Goal: Communication & Community: Participate in discussion

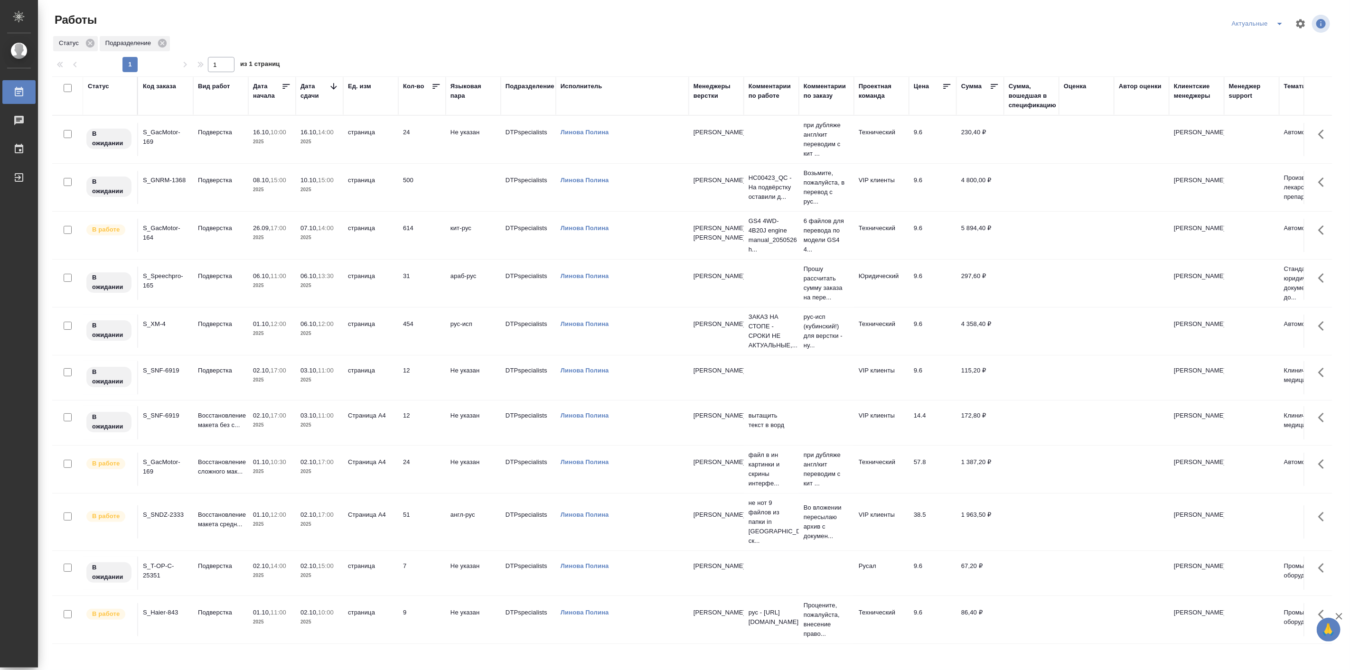
click at [256, 604] on td "01.10, 11:00 2025" at bounding box center [271, 619] width 47 height 33
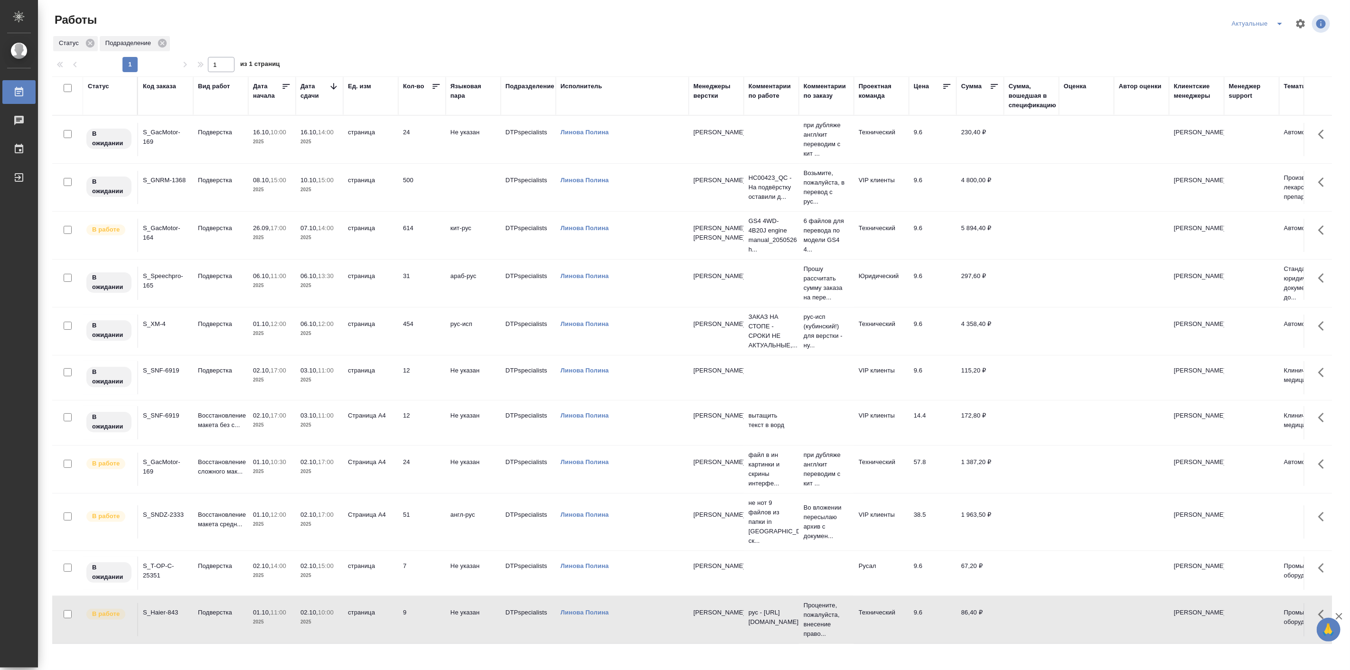
click at [256, 604] on td "01.10, 11:00 2025" at bounding box center [271, 619] width 47 height 33
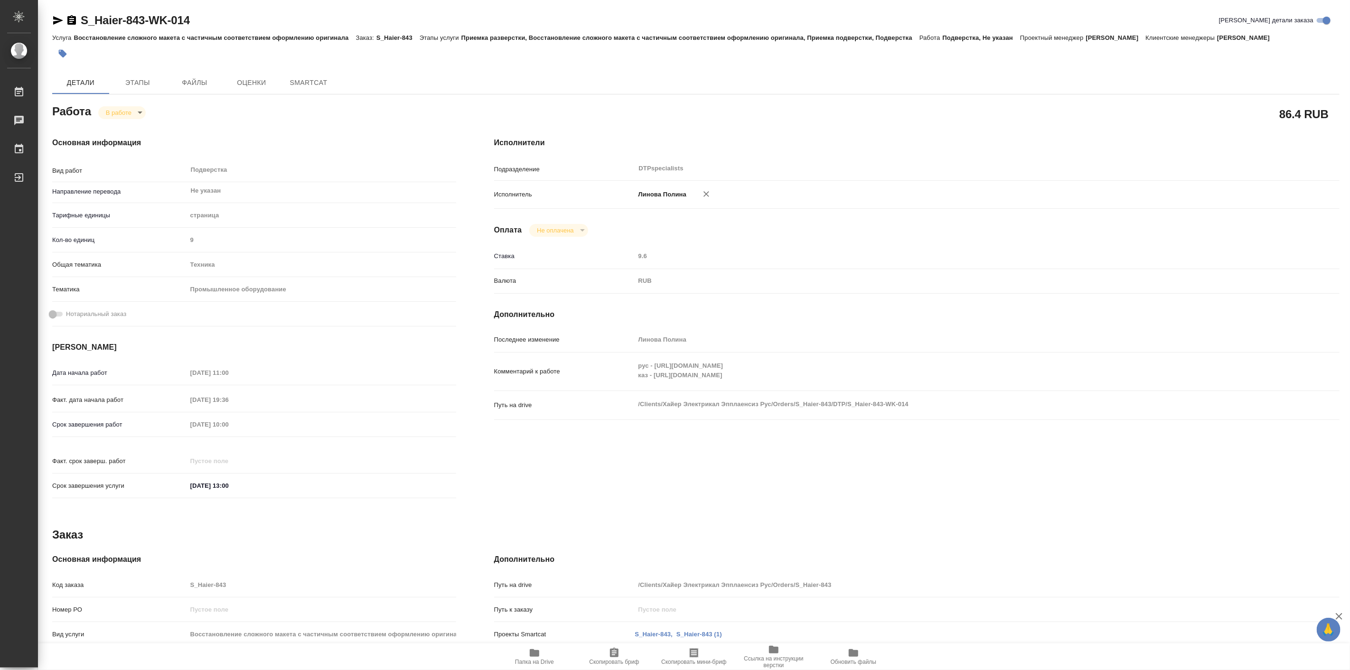
type textarea "x"
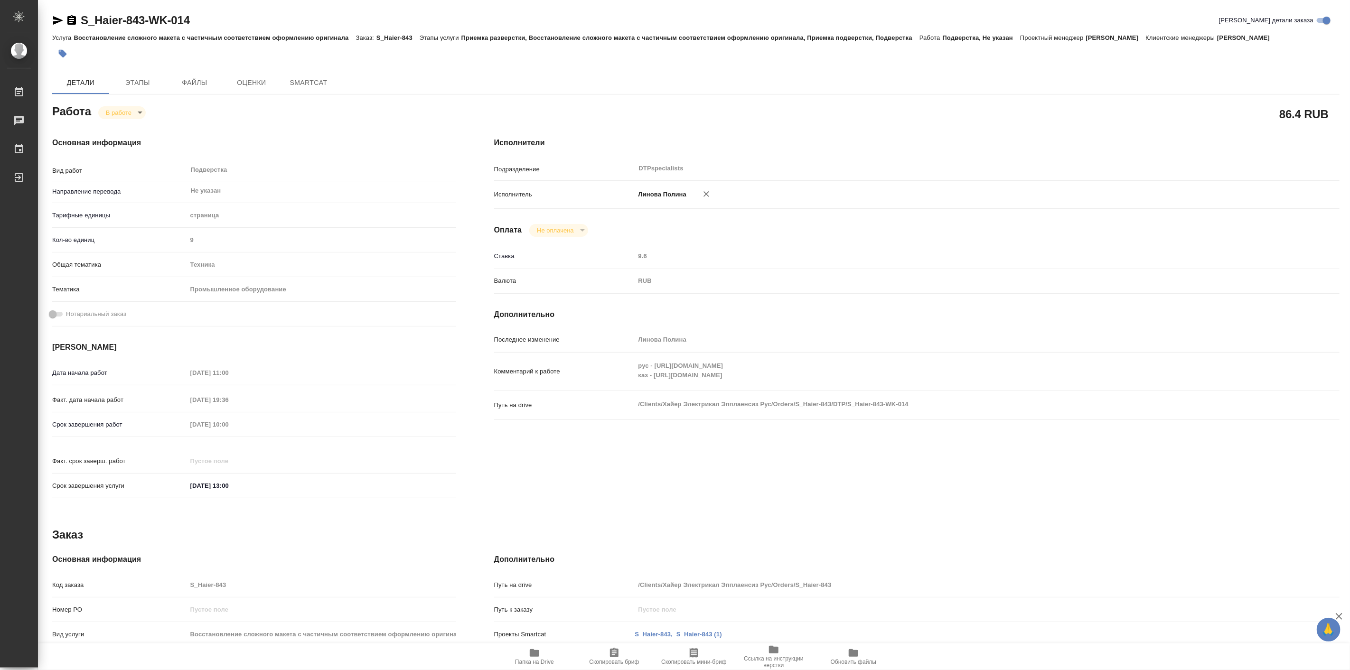
type textarea "x"
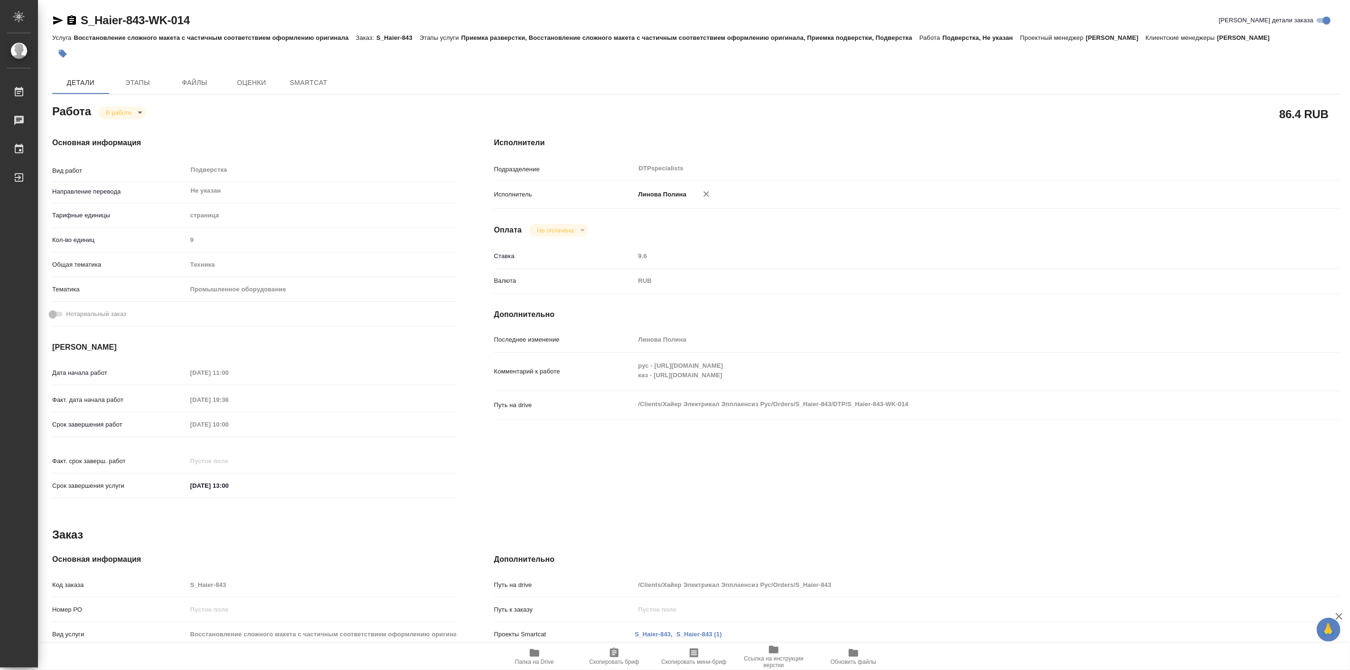
type textarea "x"
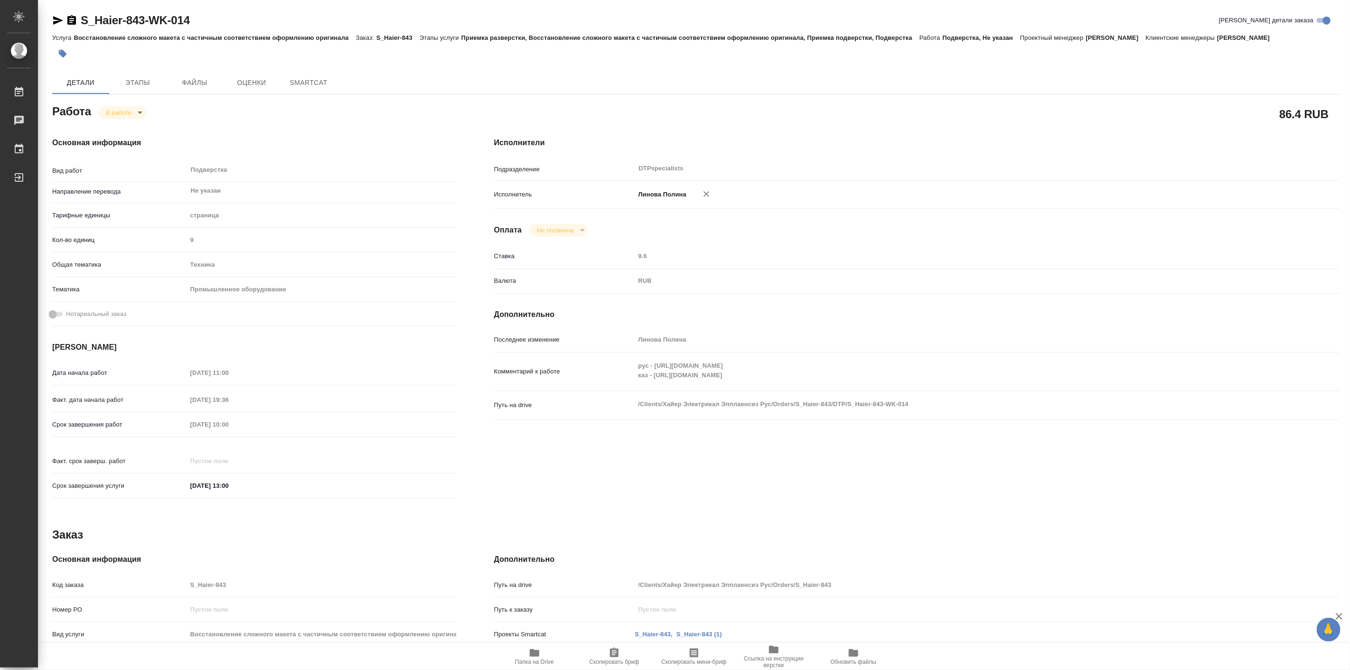
type textarea "x"
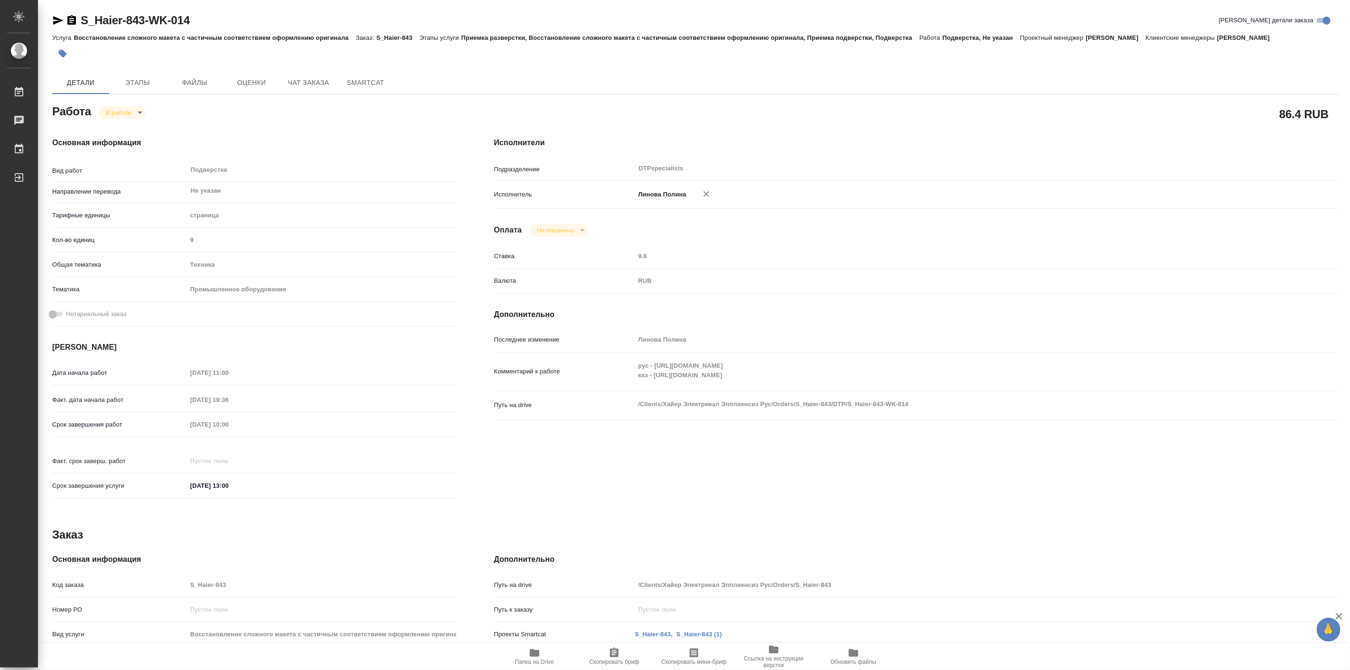
type textarea "x"
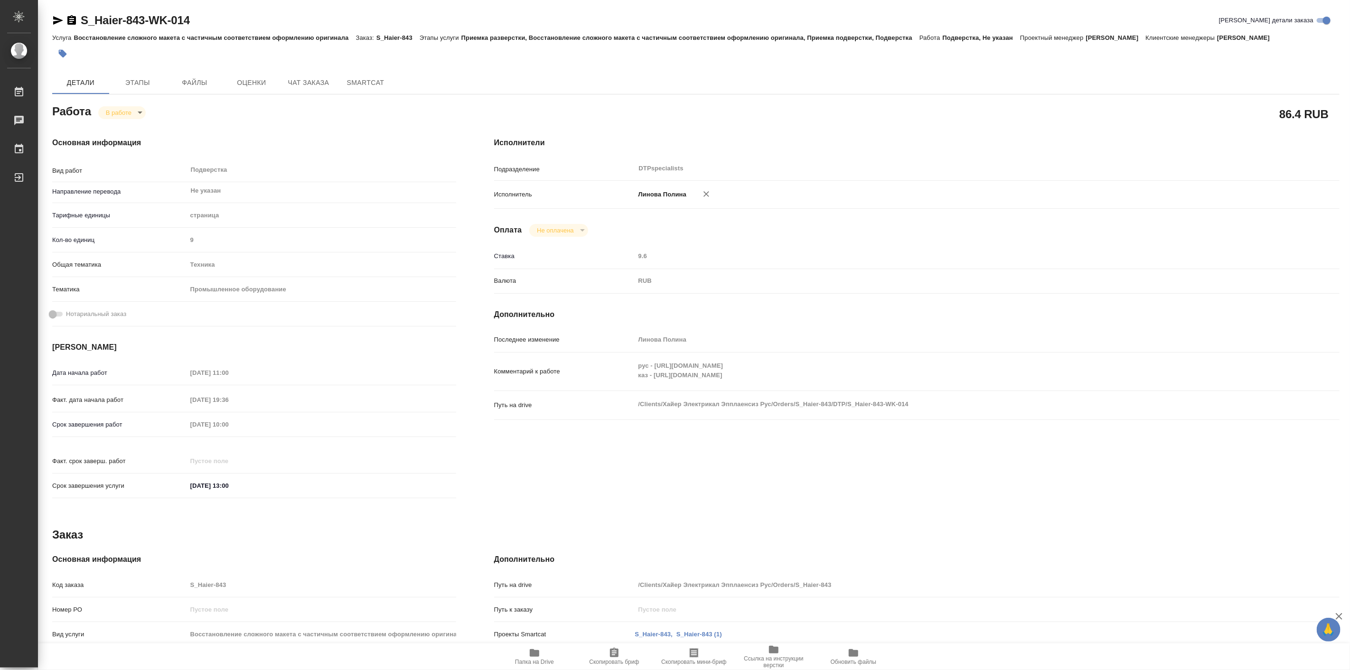
type textarea "x"
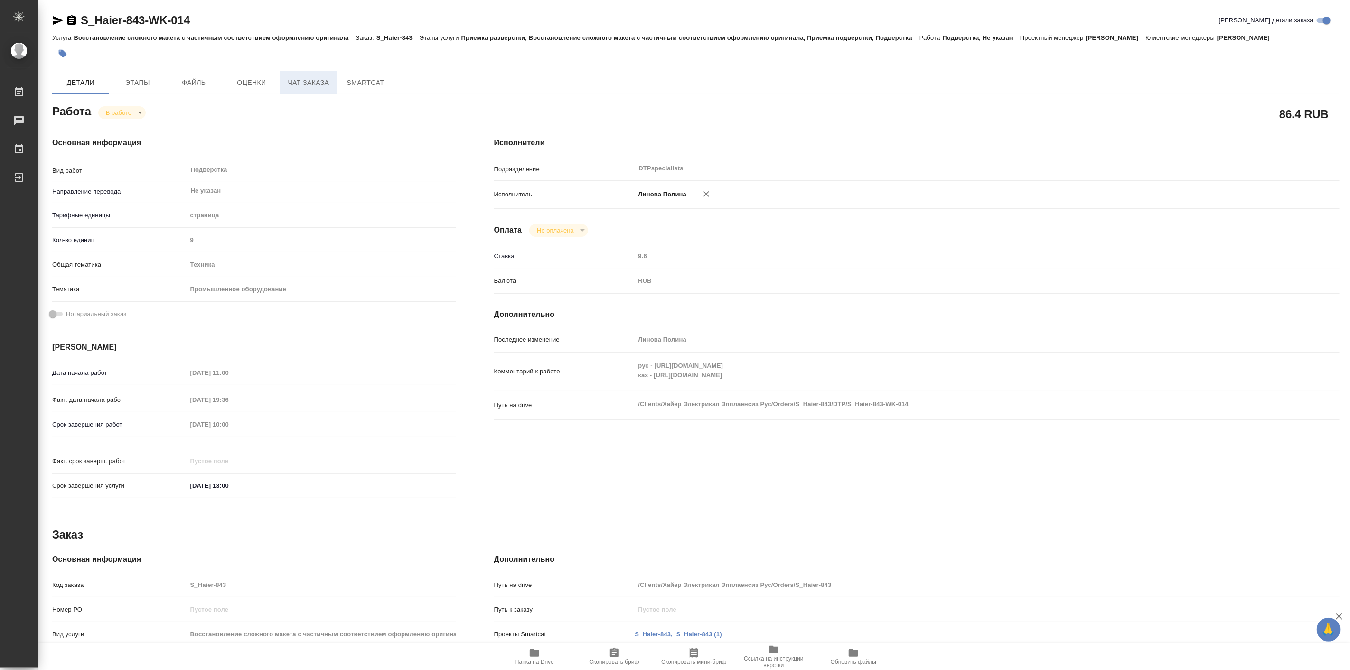
click at [290, 86] on span "Чат заказа" at bounding box center [309, 83] width 46 height 12
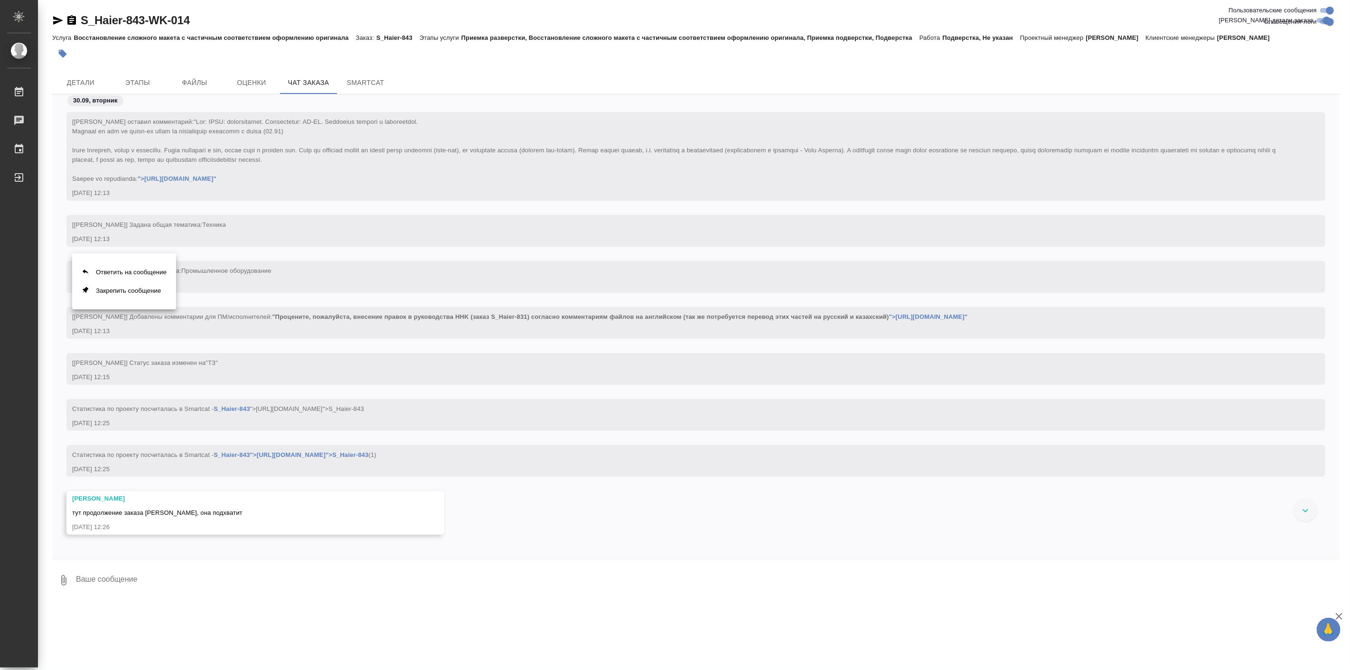
click at [392, 340] on div at bounding box center [675, 335] width 1350 height 670
click at [889, 320] on link "">[URL][DOMAIN_NAME]"" at bounding box center [928, 316] width 79 height 7
